Goal: Task Accomplishment & Management: Manage account settings

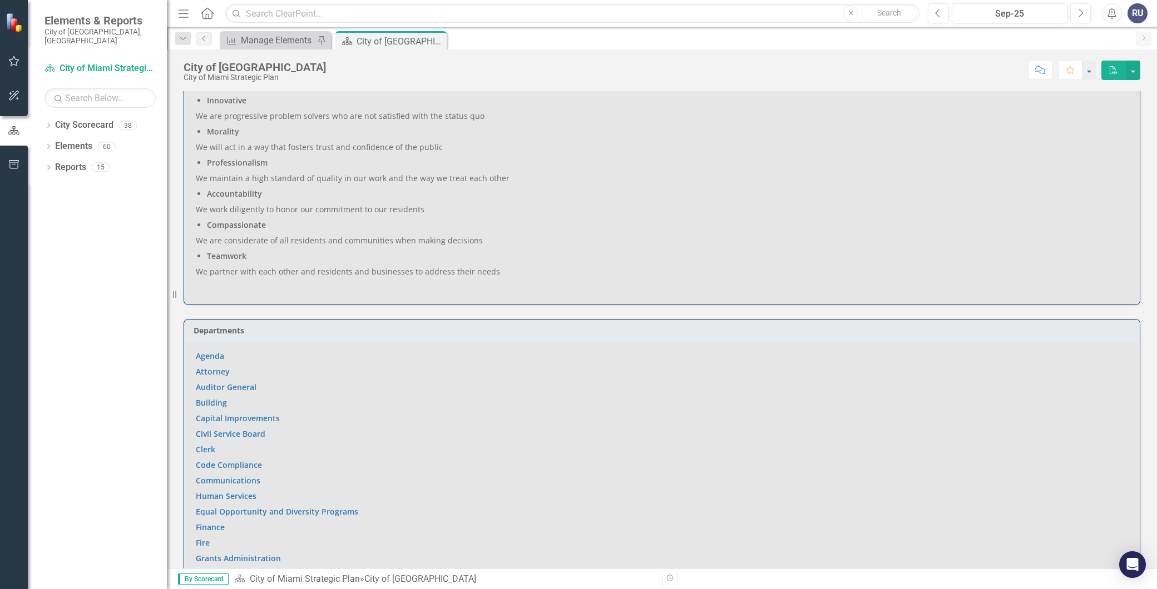
scroll to position [556, 0]
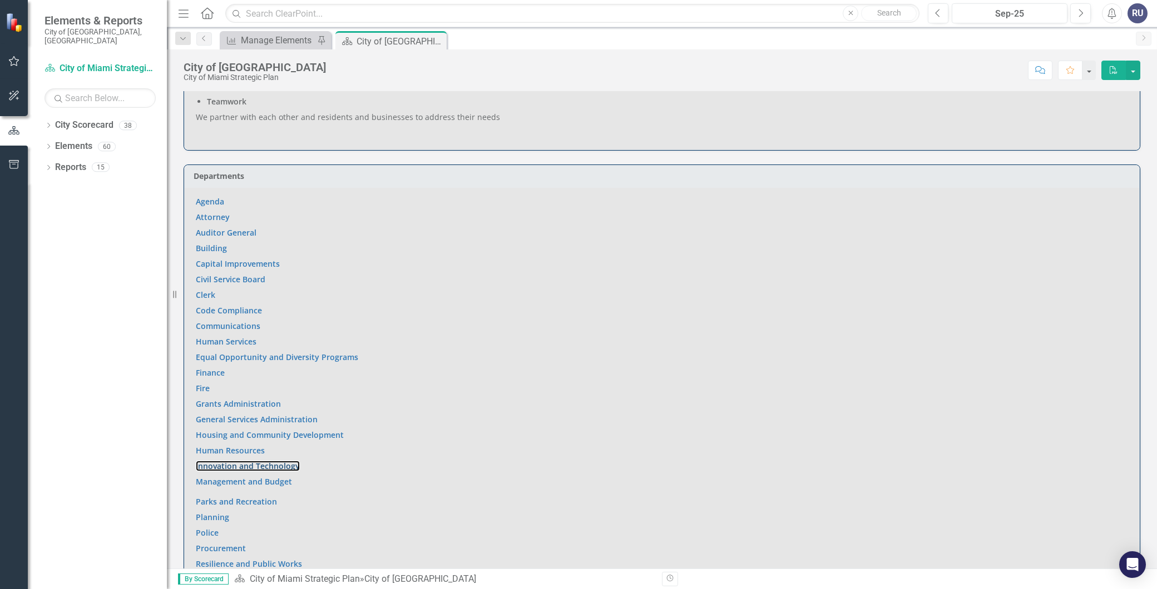
click at [237, 463] on link "Innovation and Technology" at bounding box center [248, 466] width 104 height 11
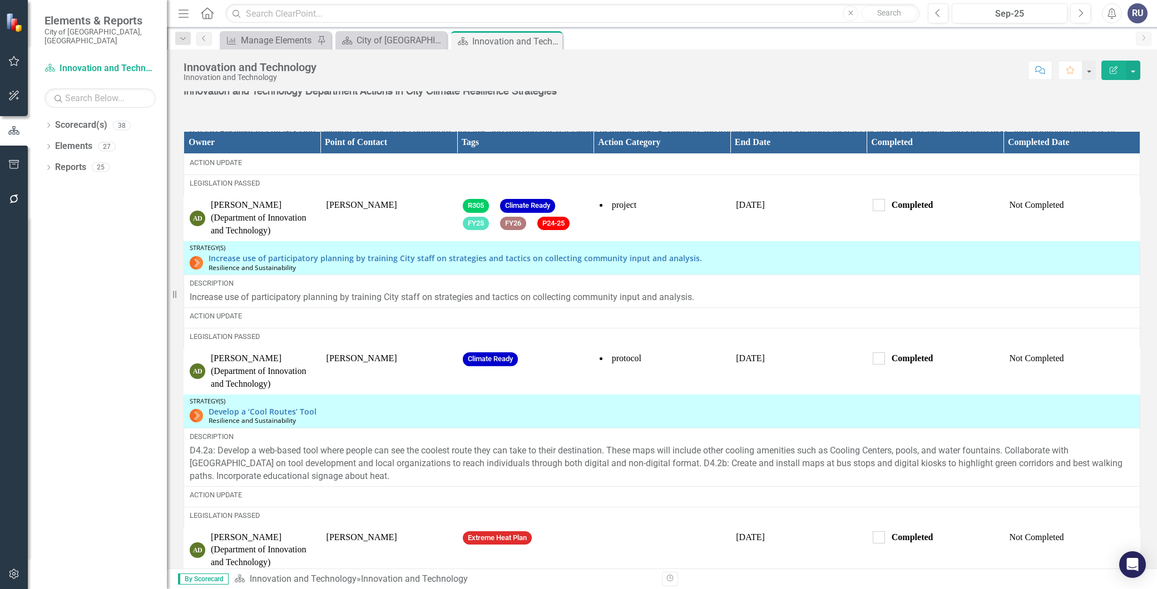
scroll to position [1316, 0]
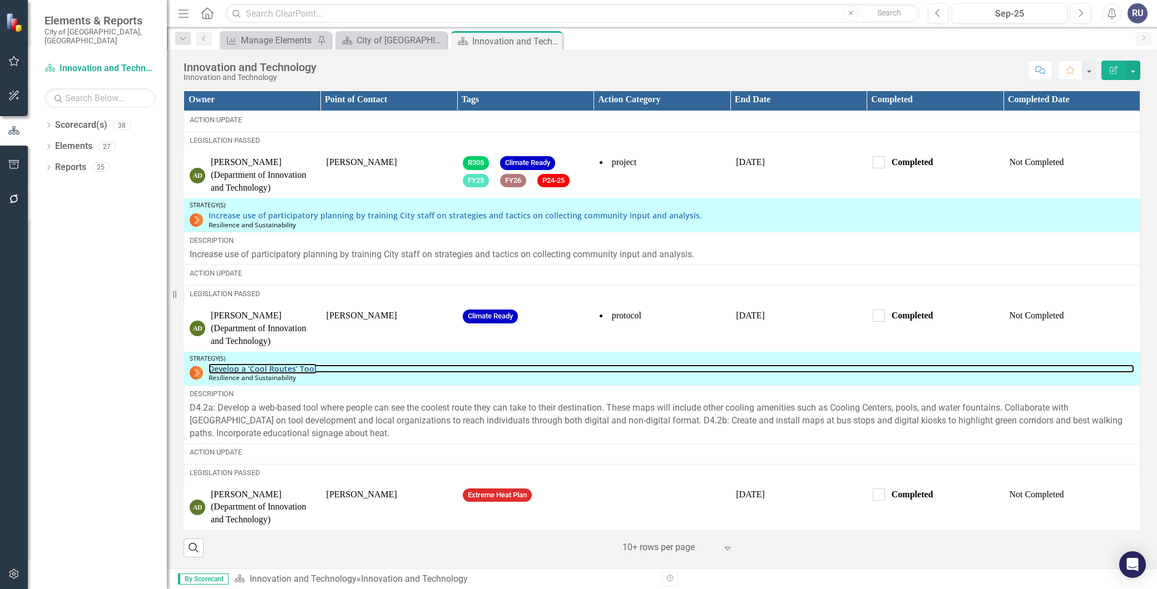
click at [275, 368] on link "Develop a ‘Cool Routes’ Tool" at bounding box center [671, 369] width 925 height 8
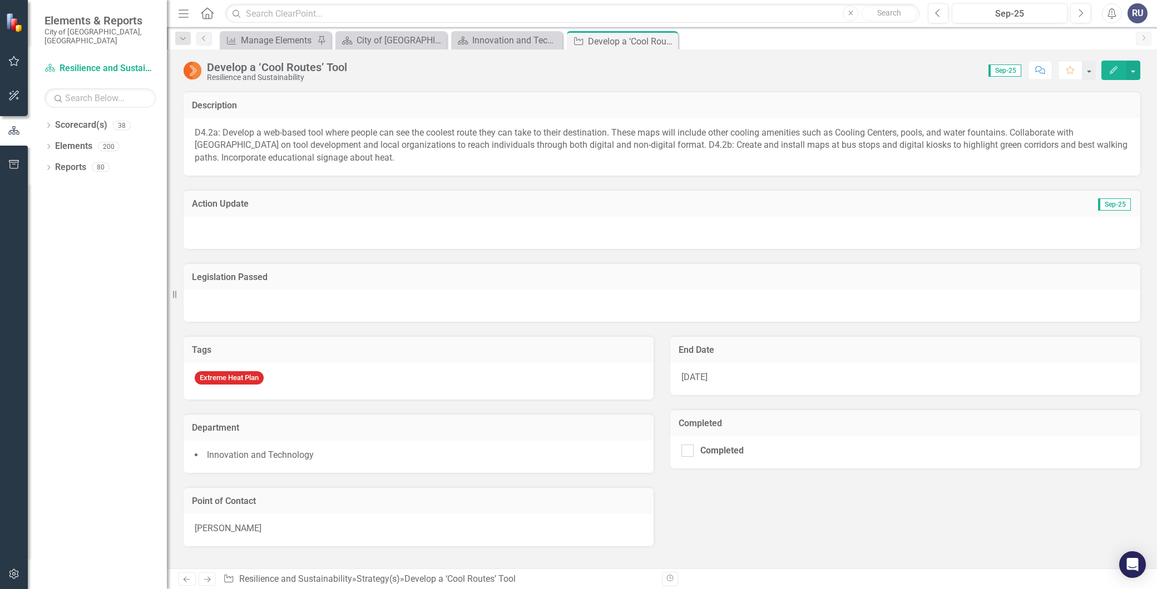
click at [1109, 71] on icon "Edit" at bounding box center [1113, 70] width 10 height 8
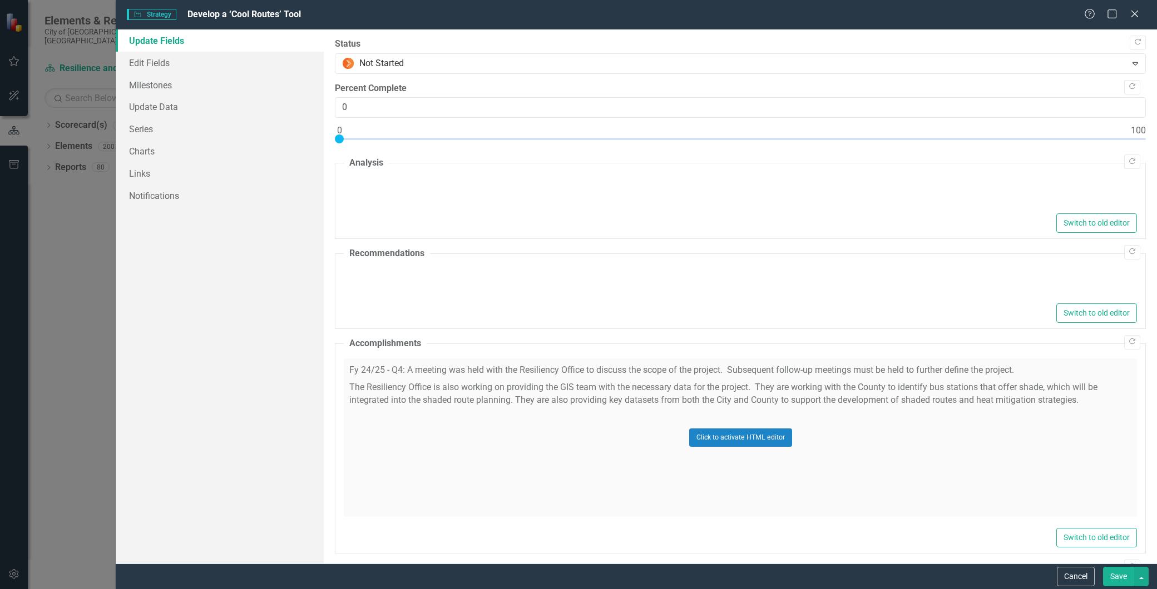
click at [367, 211] on div at bounding box center [740, 193] width 793 height 36
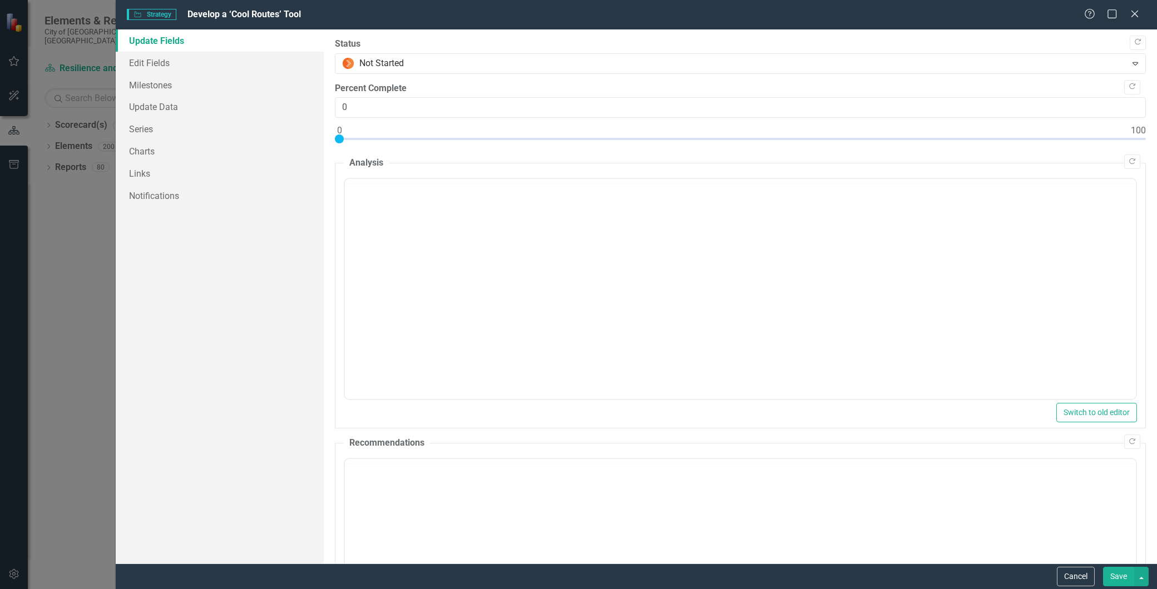
click at [367, 350] on html at bounding box center [740, 267] width 791 height 167
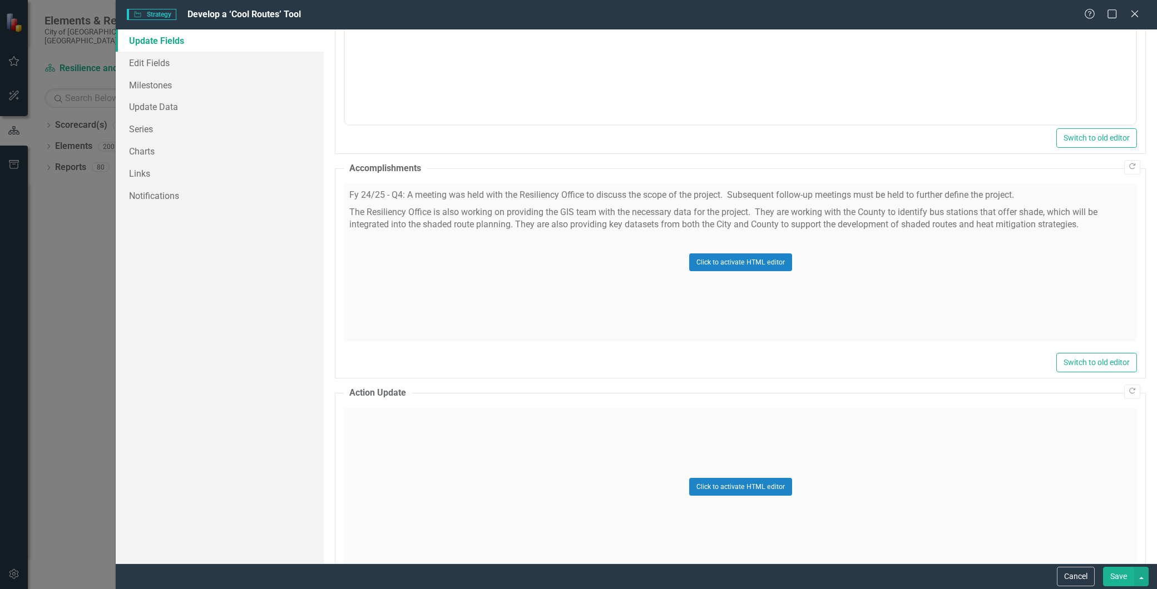
scroll to position [556, 0]
click at [417, 213] on div "Click to activate HTML editor" at bounding box center [740, 261] width 793 height 158
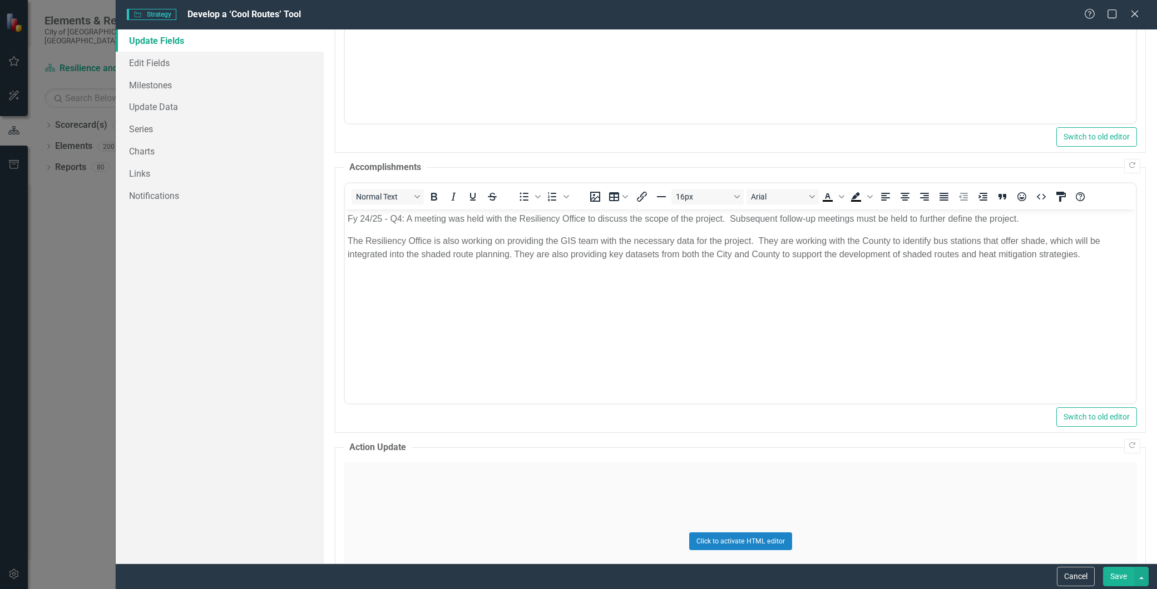
scroll to position [0, 0]
drag, startPoint x: 346, startPoint y: 220, endPoint x: 1099, endPoint y: 252, distance: 753.6
click at [1099, 252] on body "Fy 24/25 - Q4: A meeting was held with the Resiliency Office to discuss the sco…" at bounding box center [740, 292] width 791 height 167
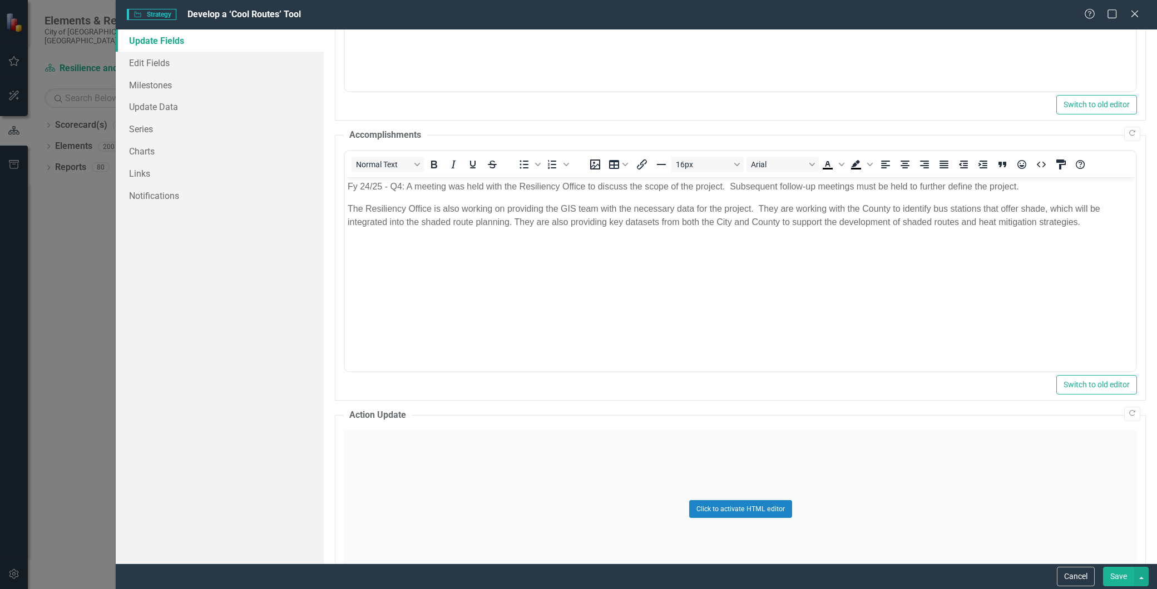
scroll to position [618, 0]
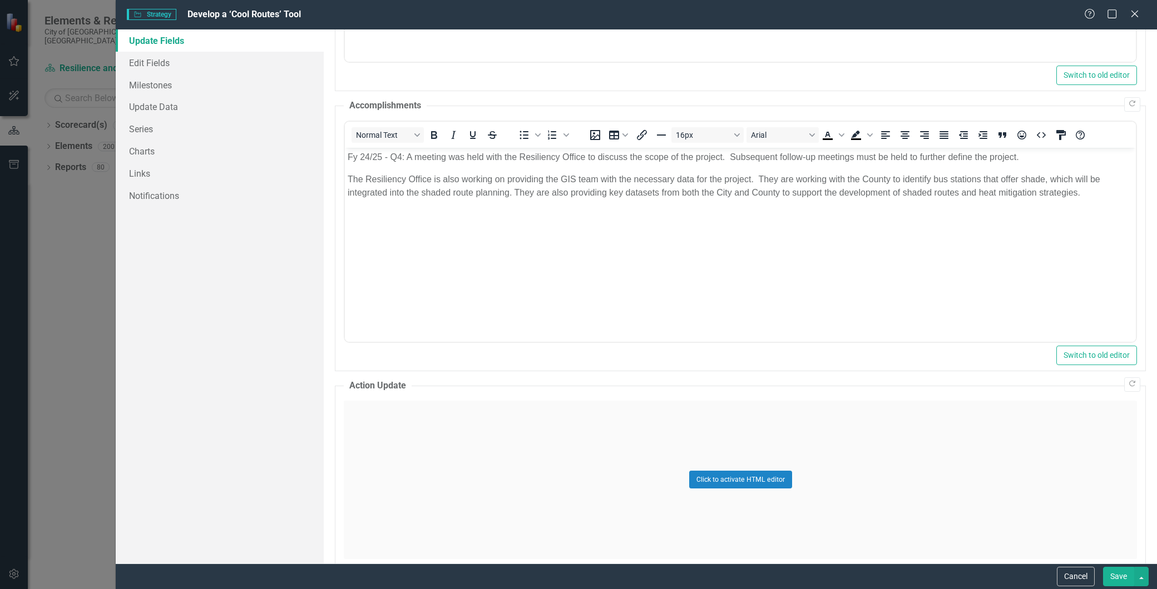
copy body "Fy 24/25 - Q4: A meeting was held with the Resiliency Office to discuss the sco…"
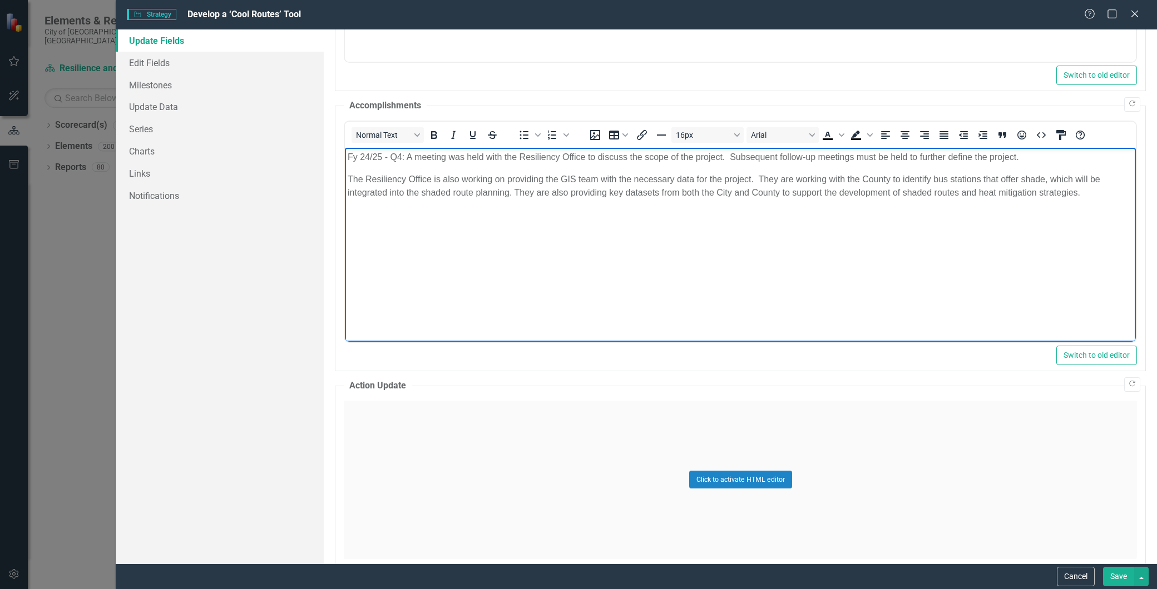
click at [1133, 9] on icon "Close" at bounding box center [1134, 13] width 11 height 9
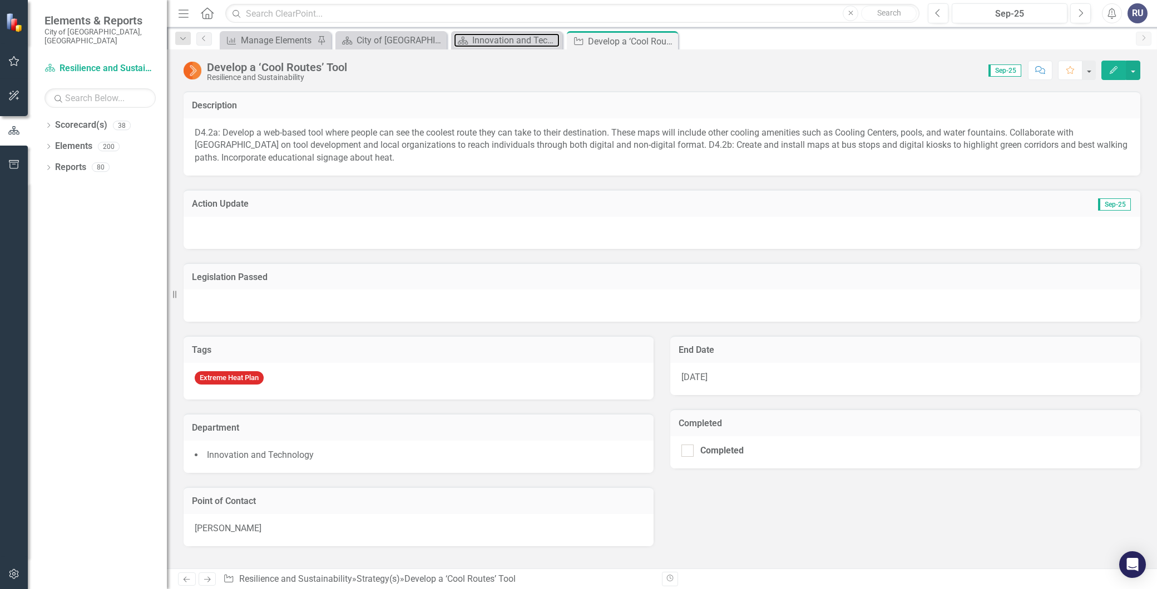
click at [495, 34] on div "Innovation and Technology" at bounding box center [515, 40] width 87 height 14
